Goal: Submit feedback/report problem

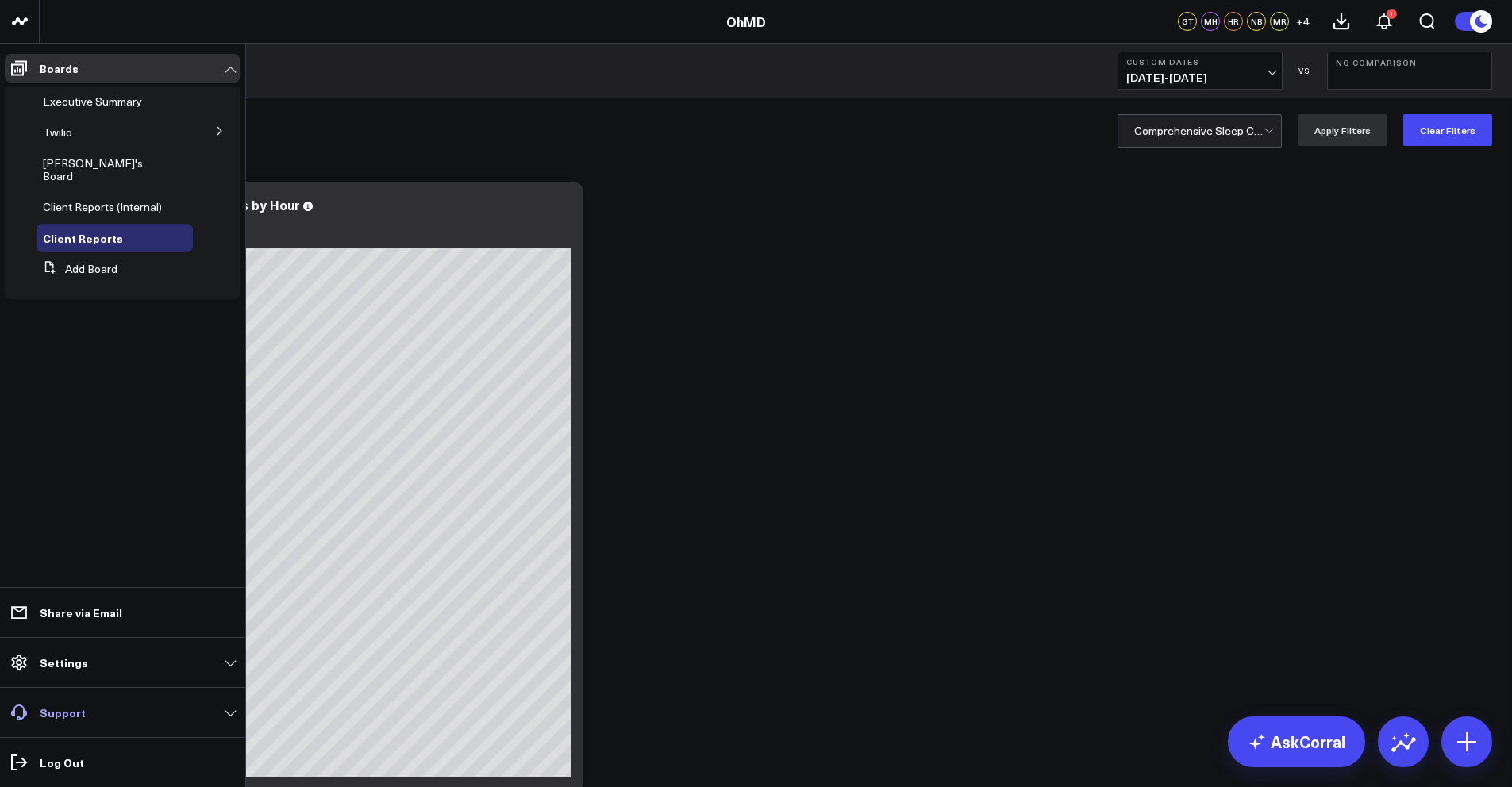
click at [93, 717] on link "Support" at bounding box center [122, 713] width 235 height 29
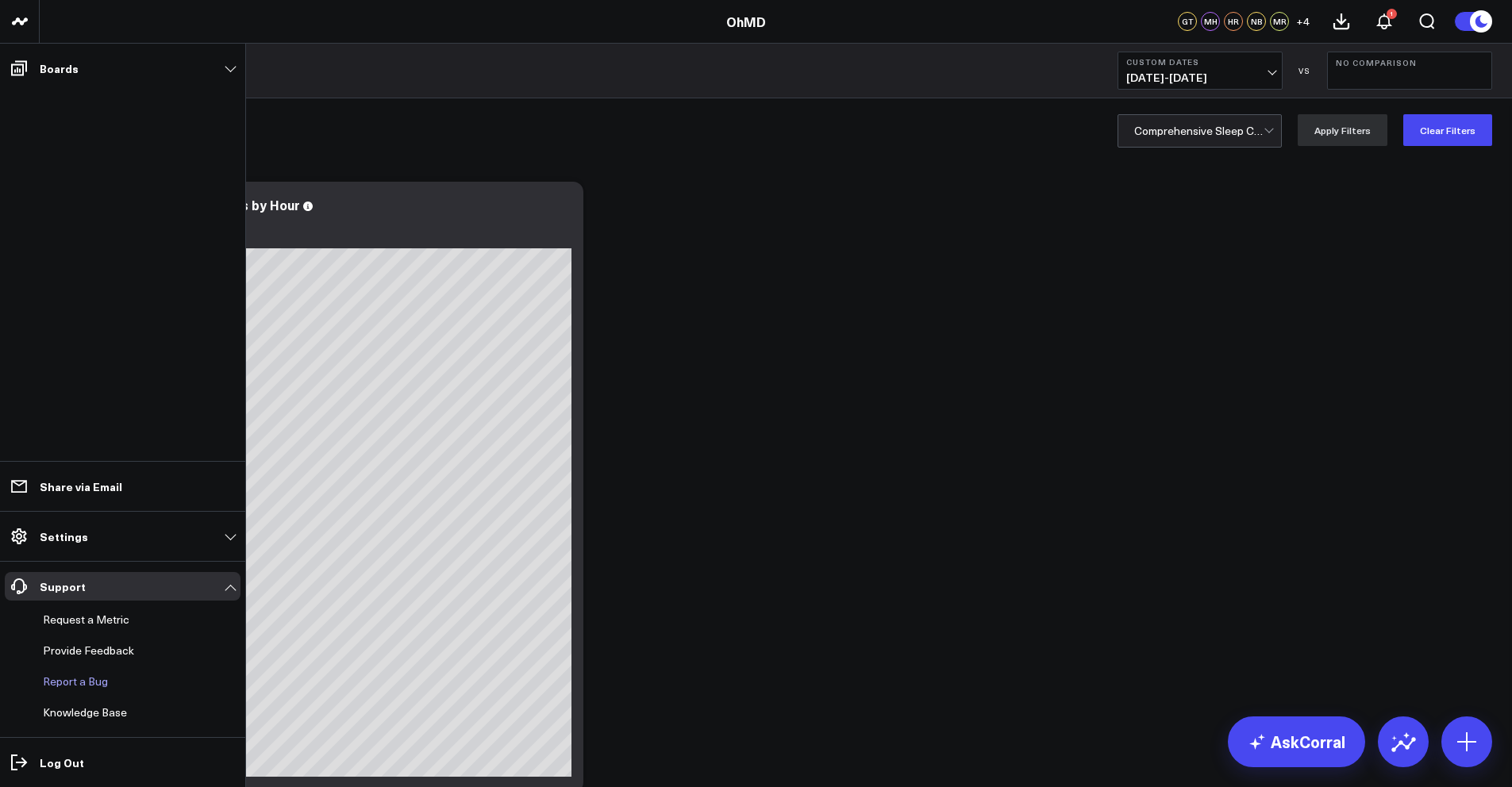
click at [92, 680] on button "Report a Bug" at bounding box center [72, 682] width 72 height 29
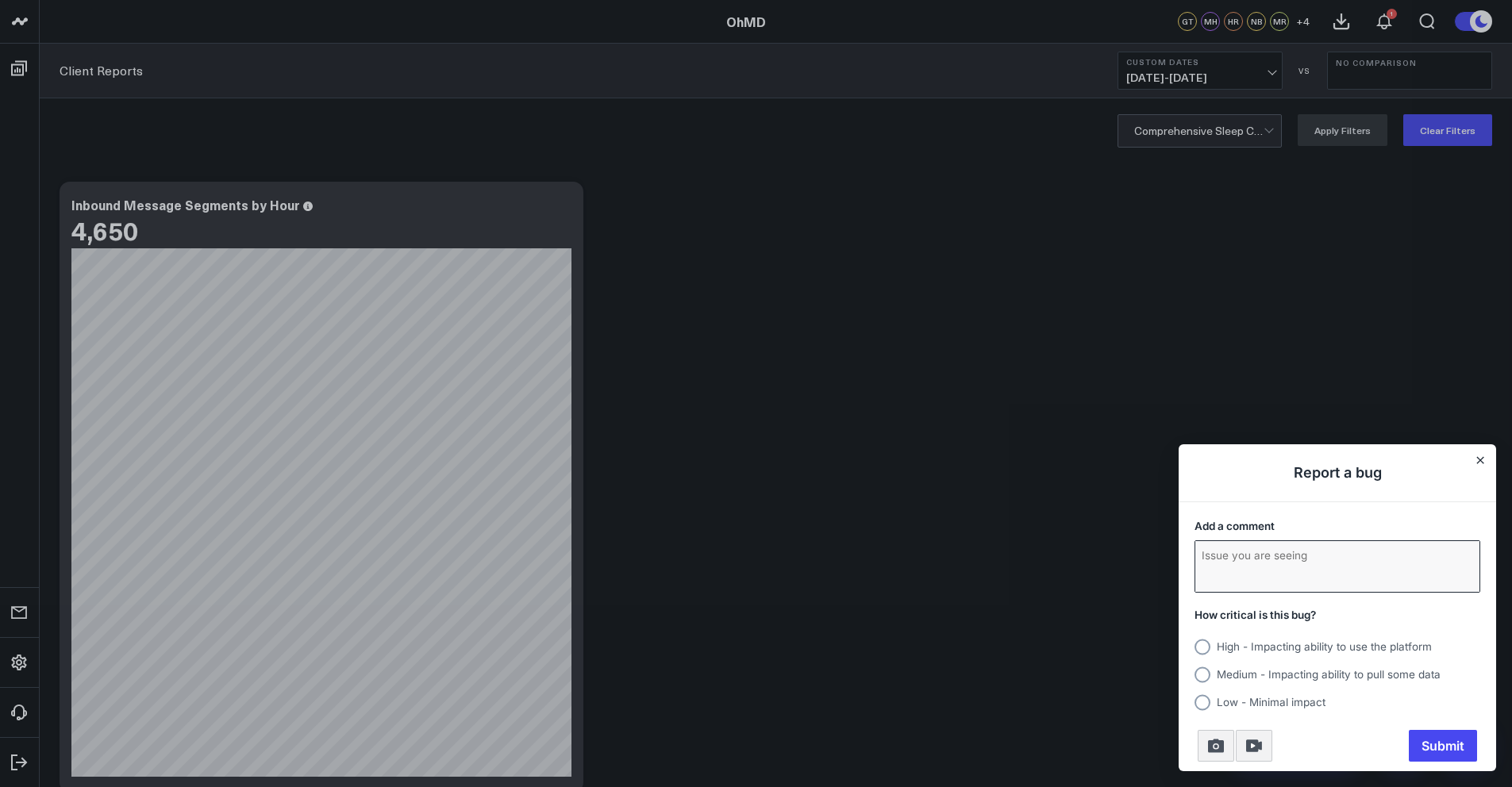
click at [1233, 553] on textarea "Add a comment" at bounding box center [1336, 566] width 284 height 51
type textarea "C"
type textarea "l"
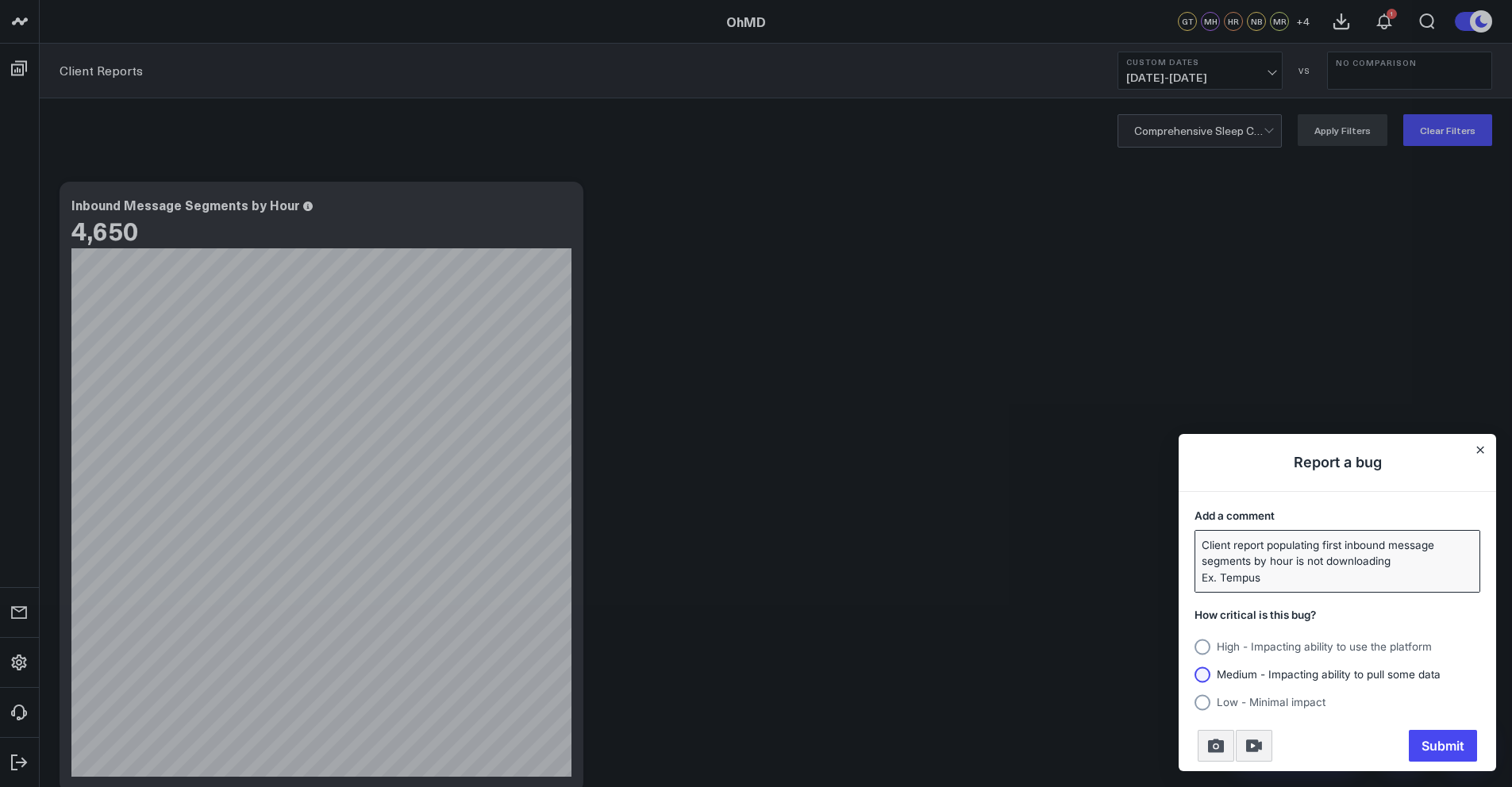
click at [1374, 671] on span "Medium - Impacting ability to pull some data" at bounding box center [1328, 674] width 224 height 13
click at [1194, 674] on input "Medium - Impacting ability to pull some data" at bounding box center [1194, 674] width 0 height 0
click at [1410, 566] on textarea "Client report populating first inbound message segments by hour is not download…" at bounding box center [1336, 561] width 284 height 61
type textarea "Client report populating first inbound message segments by hour is not download…"
click at [1425, 745] on span "Submit" at bounding box center [1442, 746] width 68 height 32
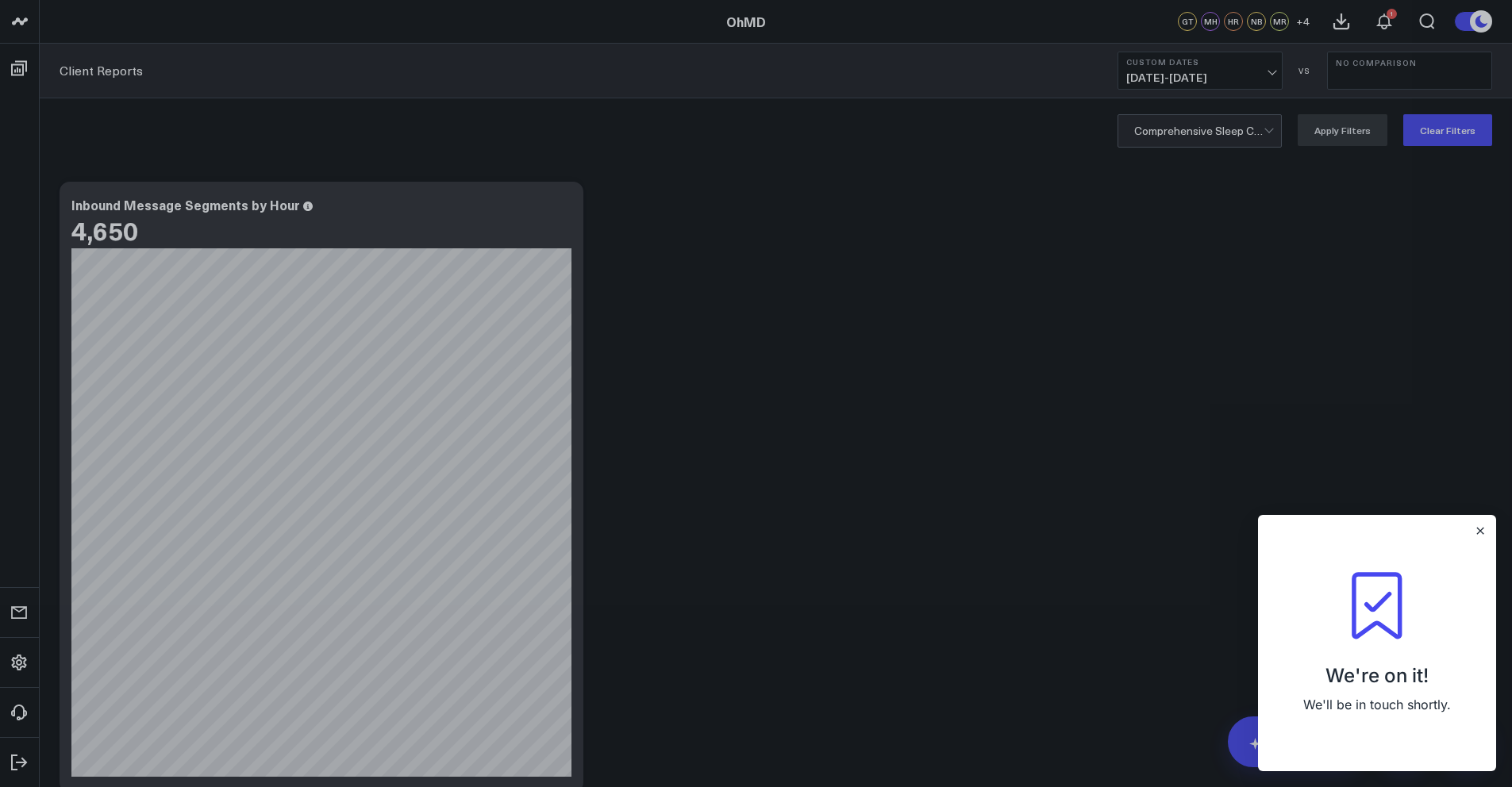
click at [1478, 542] on div "We're on it! We'll be in touch shortly." at bounding box center [1377, 643] width 238 height 256
click at [1481, 532] on icon "Close" at bounding box center [1480, 531] width 7 height 7
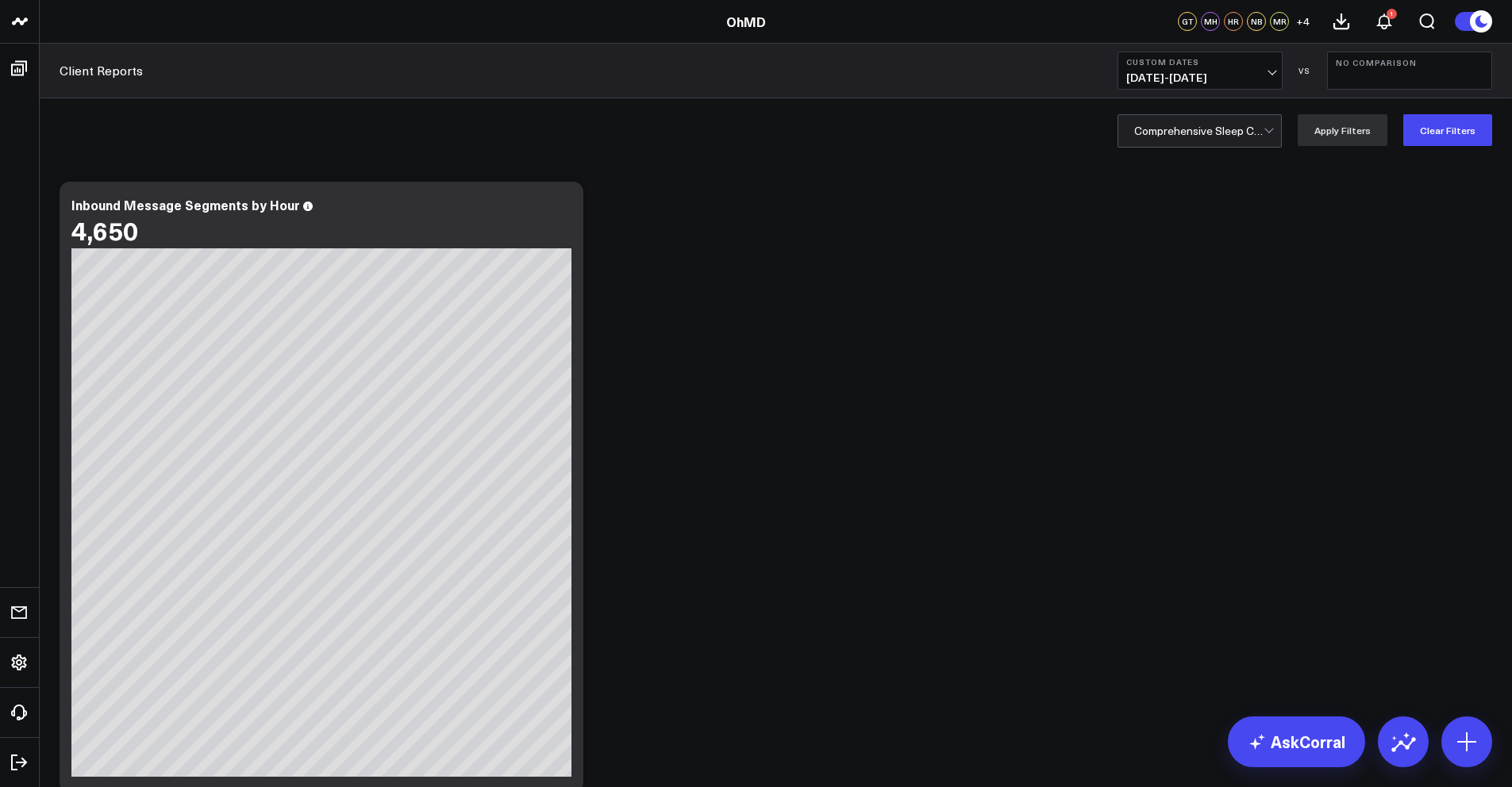
click at [1368, 17] on button "1" at bounding box center [1384, 21] width 43 height 43
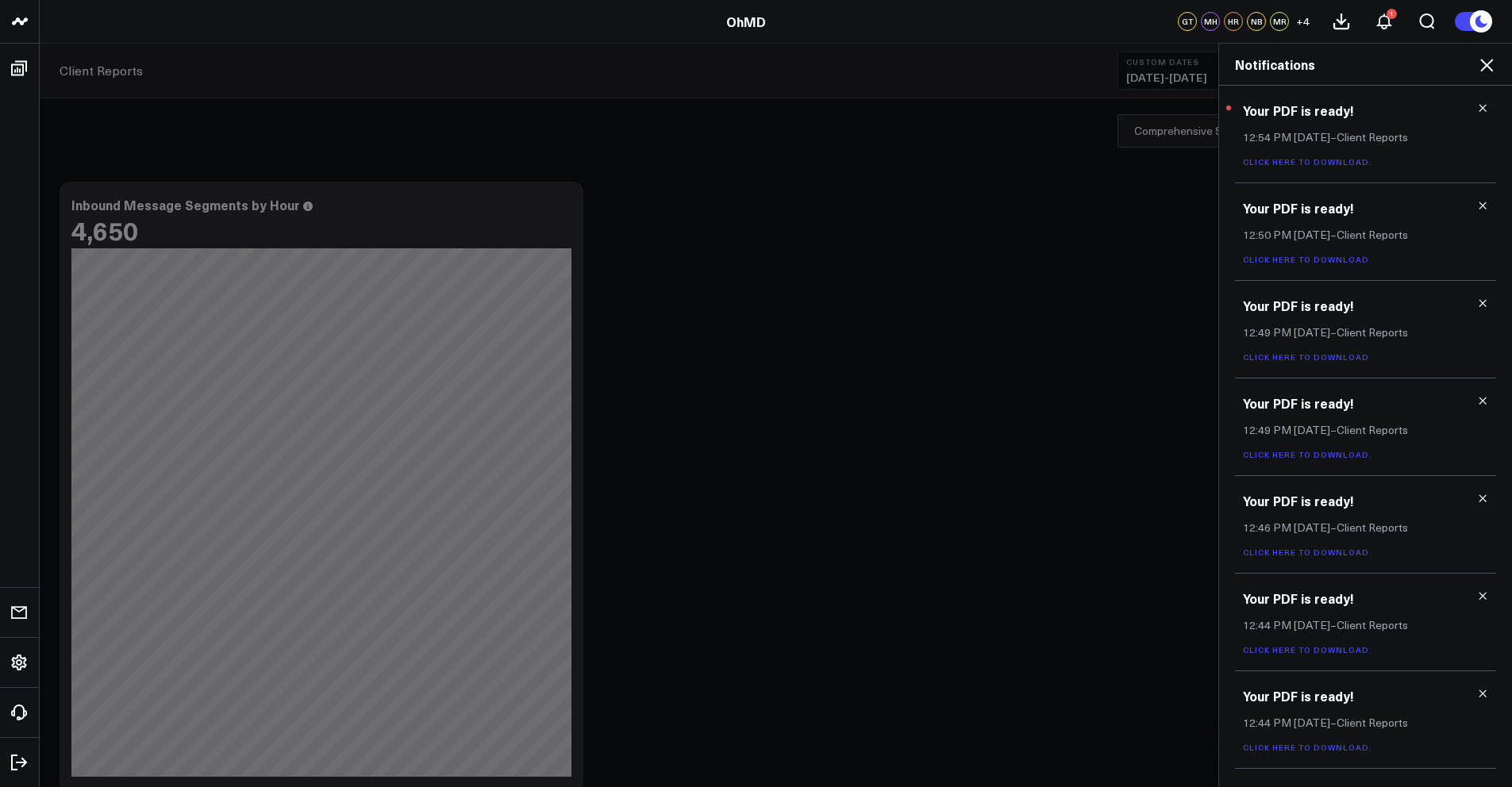
click at [1313, 156] on link "Click here to download." at bounding box center [1307, 161] width 129 height 11
click at [1490, 68] on icon at bounding box center [1486, 65] width 13 height 13
